Goal: Task Accomplishment & Management: Use online tool/utility

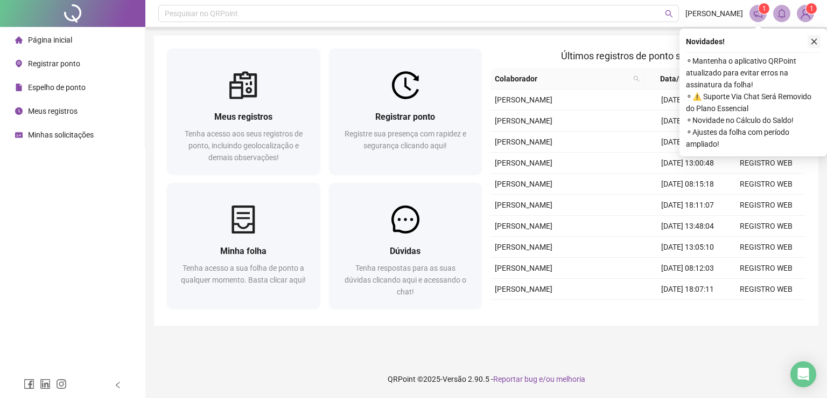
click at [819, 43] on button "button" at bounding box center [814, 41] width 13 height 13
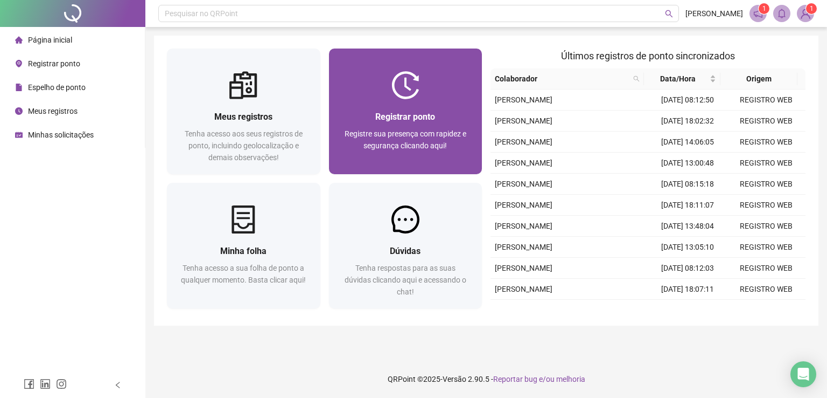
click at [418, 116] on span "Registrar ponto" at bounding box center [405, 117] width 60 height 10
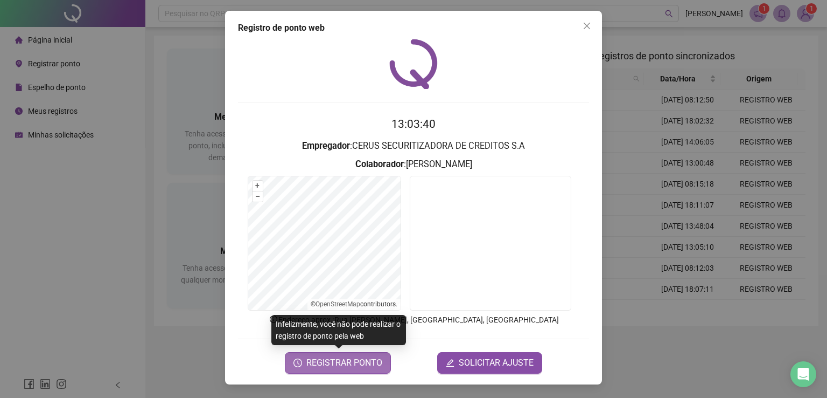
click at [374, 365] on span "REGISTRAR PONTO" at bounding box center [345, 362] width 76 height 13
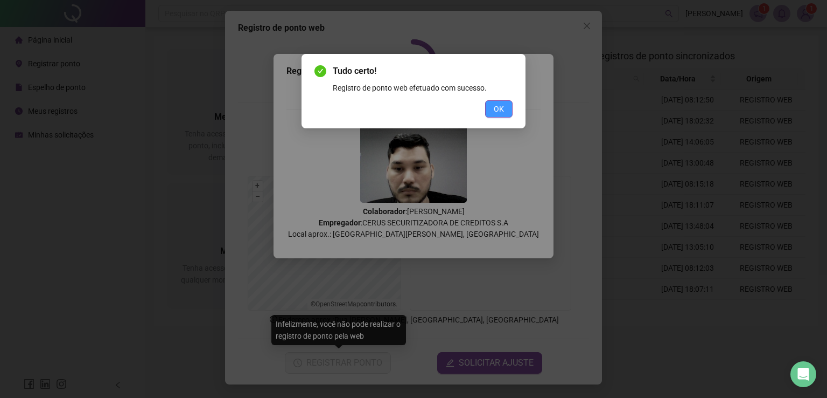
drag, startPoint x: 506, startPoint y: 106, endPoint x: 509, endPoint y: 100, distance: 6.5
click at [506, 105] on button "OK" at bounding box center [498, 108] width 27 height 17
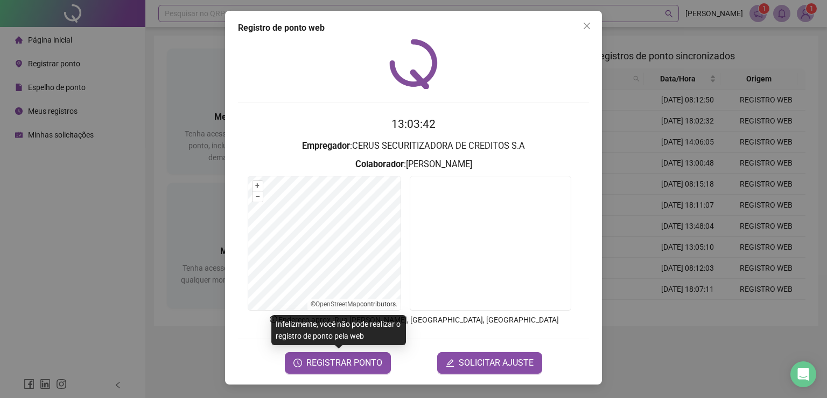
drag, startPoint x: 592, startPoint y: 25, endPoint x: 574, endPoint y: 20, distance: 18.8
click at [586, 24] on span "Close" at bounding box center [587, 26] width 17 height 9
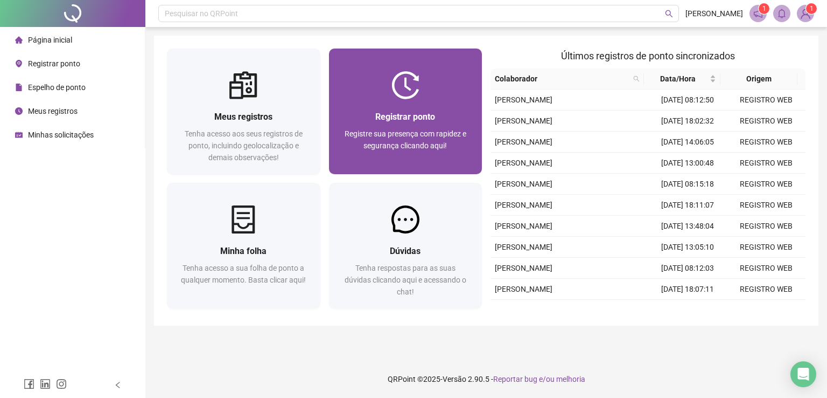
click at [399, 102] on div "Registrar ponto Registre sua presença com rapidez e segurança clicando aqui!" at bounding box center [406, 136] width 154 height 75
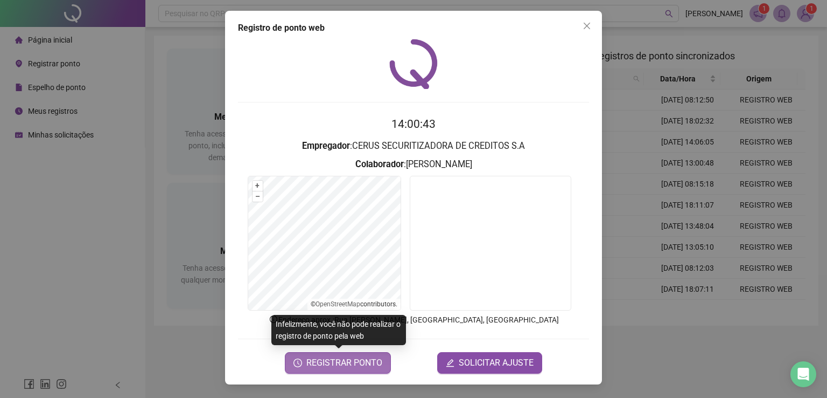
click at [332, 365] on span "REGISTRAR PONTO" at bounding box center [345, 362] width 76 height 13
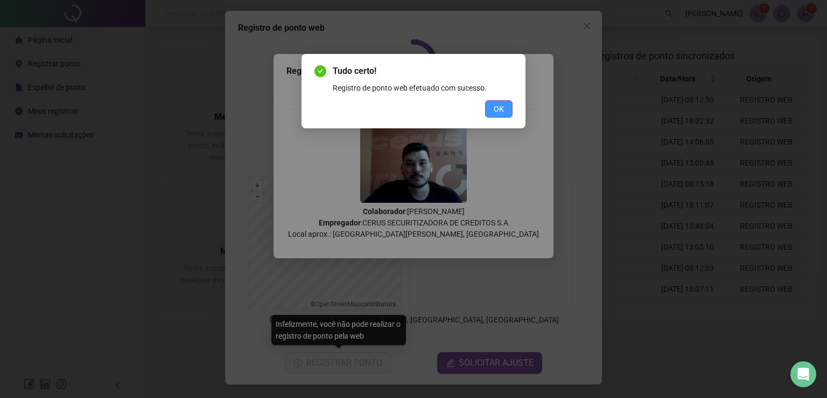
click at [503, 113] on span "OK" at bounding box center [499, 109] width 10 height 12
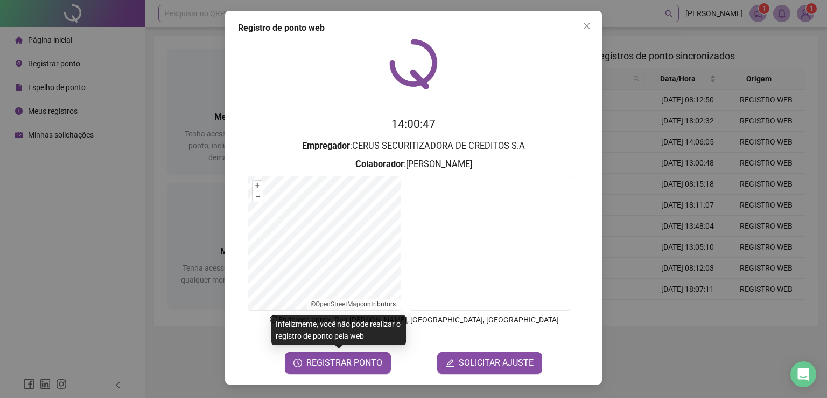
drag, startPoint x: 593, startPoint y: 29, endPoint x: 542, endPoint y: 17, distance: 52.0
click at [588, 29] on span "Close" at bounding box center [587, 26] width 17 height 9
